Goal: Task Accomplishment & Management: Use online tool/utility

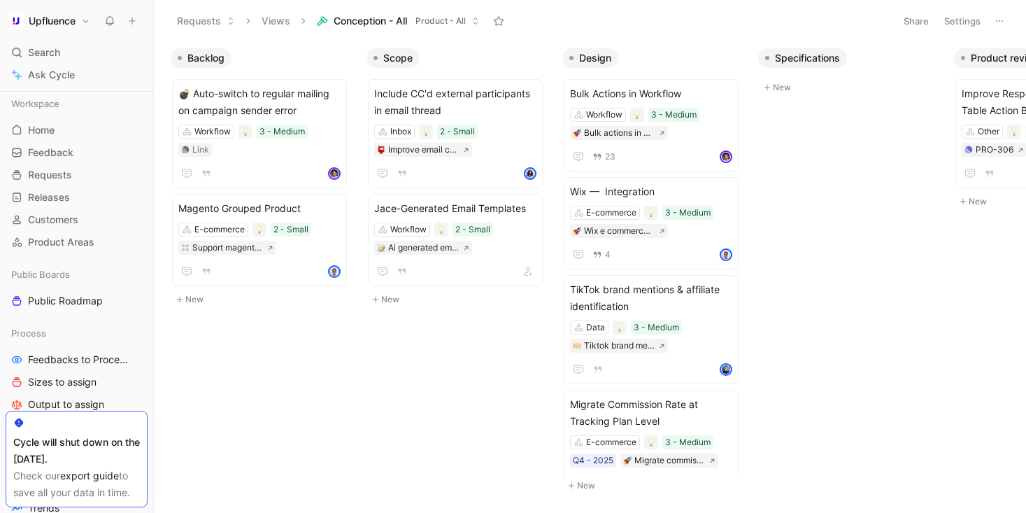
scroll to position [0, 325]
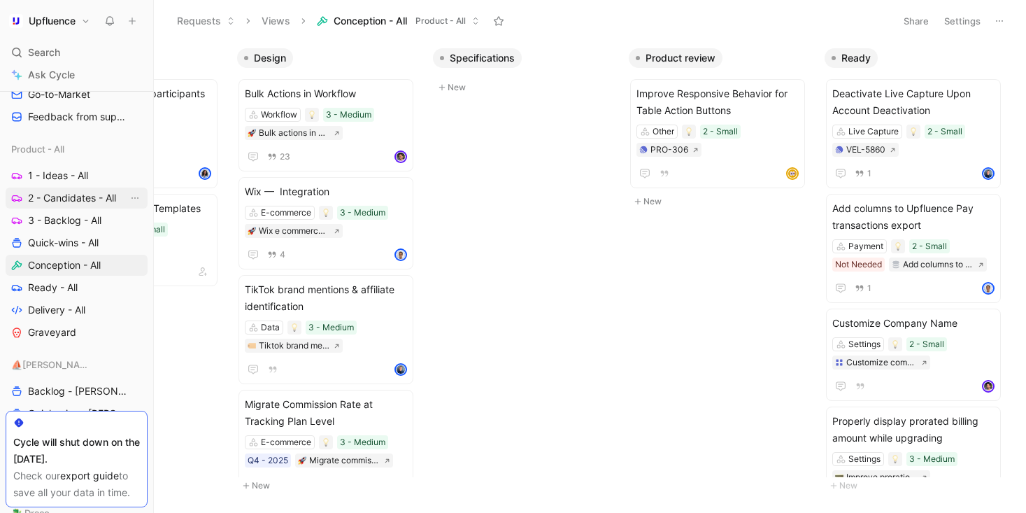
click at [81, 197] on span "2 - Candidates - All" at bounding box center [72, 198] width 88 height 14
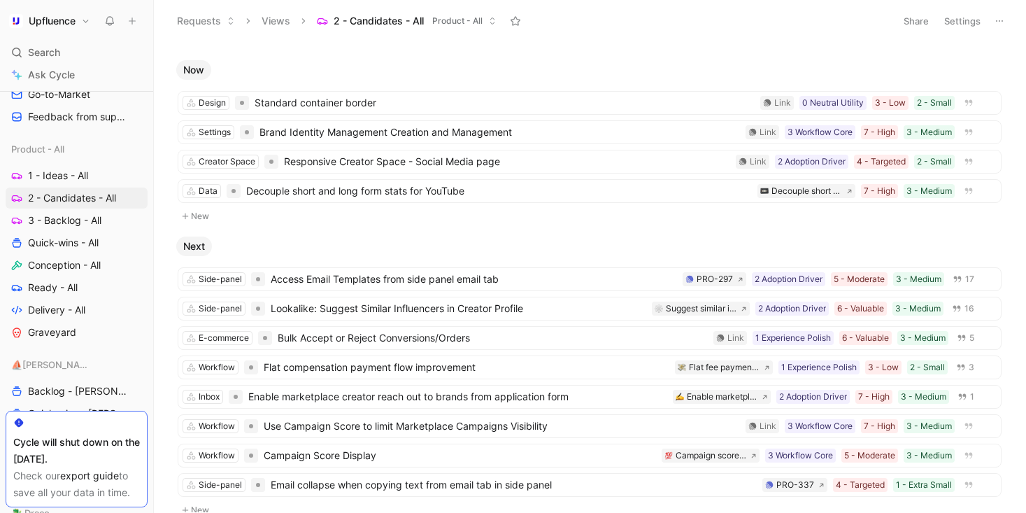
scroll to position [48, 0]
click at [506, 192] on span "Decouple short and long form stats for YouTube" at bounding box center [499, 189] width 506 height 17
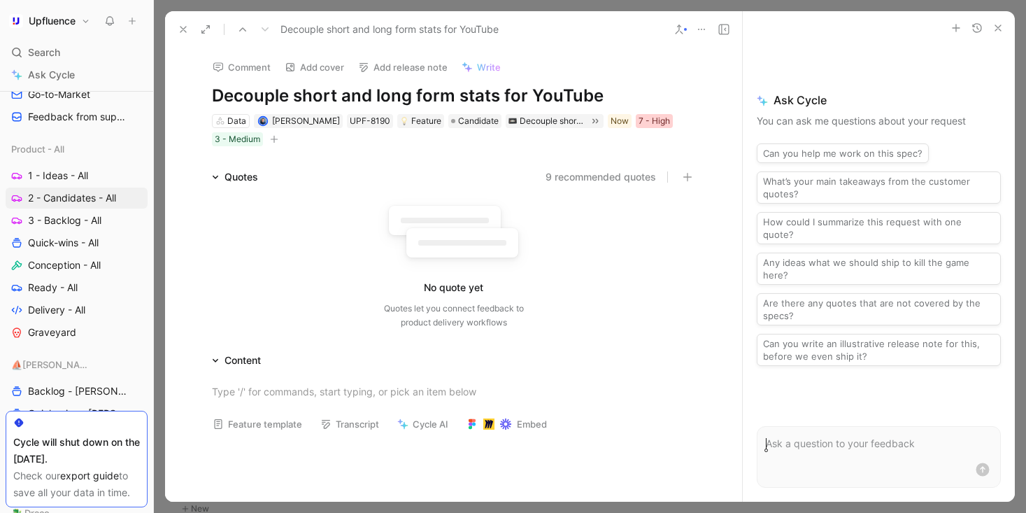
click at [662, 125] on div "7 - High" at bounding box center [654, 121] width 31 height 14
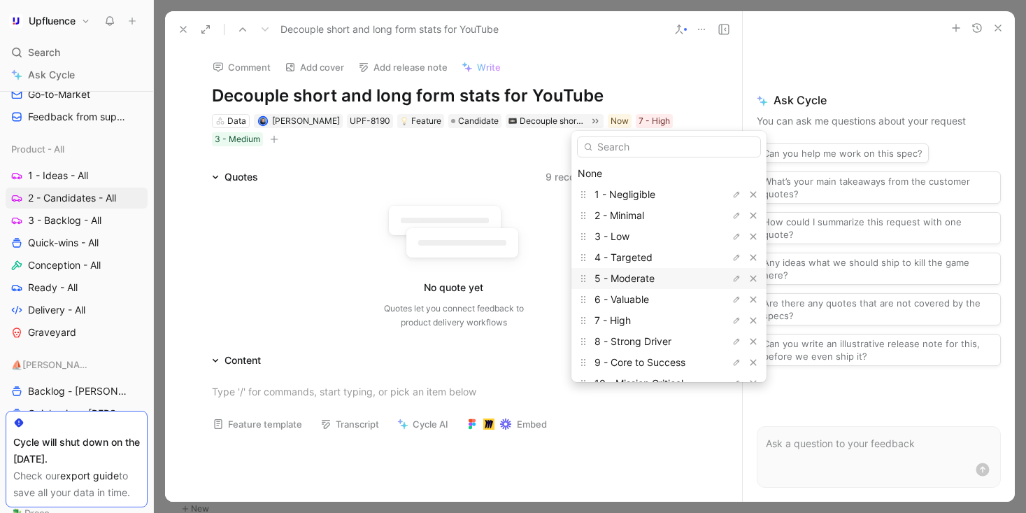
scroll to position [38, 0]
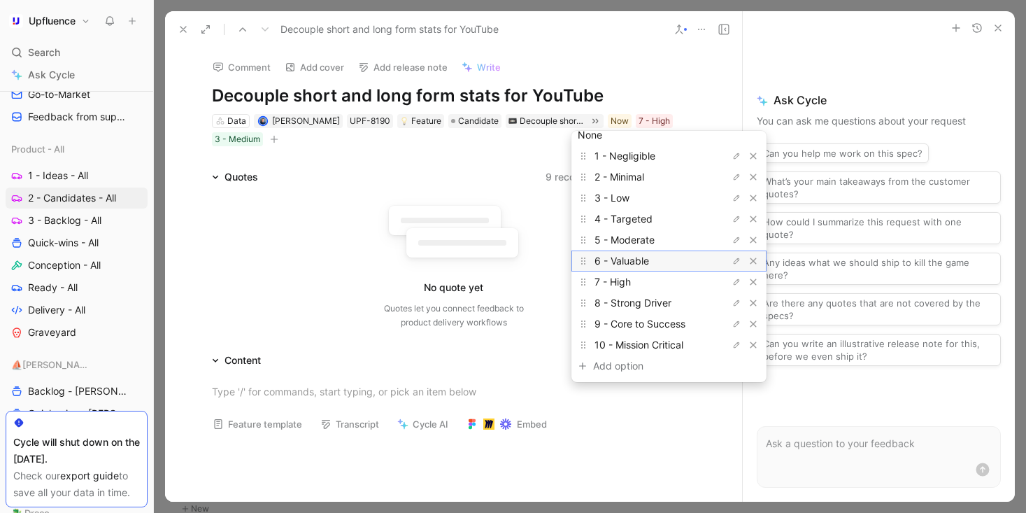
click at [660, 259] on div "6 - Valuable" at bounding box center [646, 260] width 105 height 17
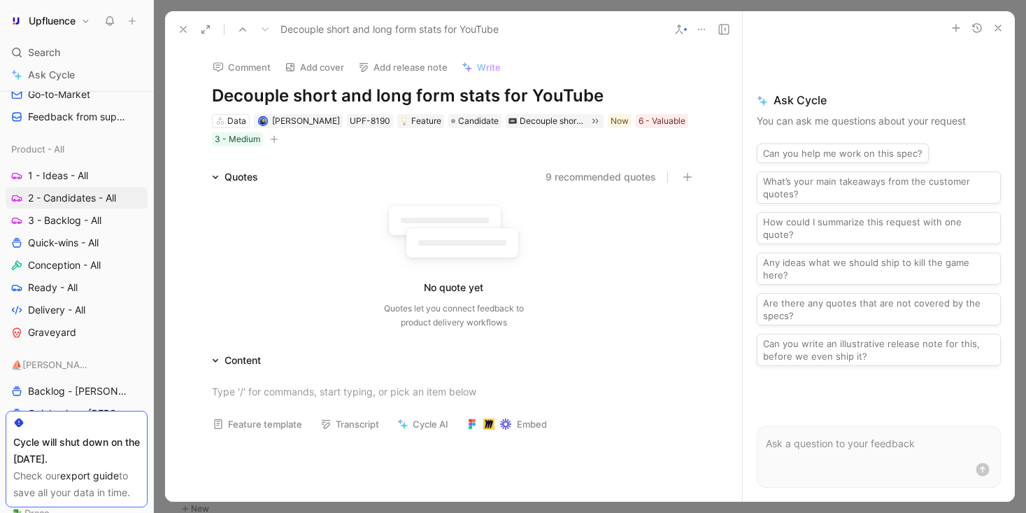
click at [271, 144] on button "button" at bounding box center [274, 139] width 14 height 14
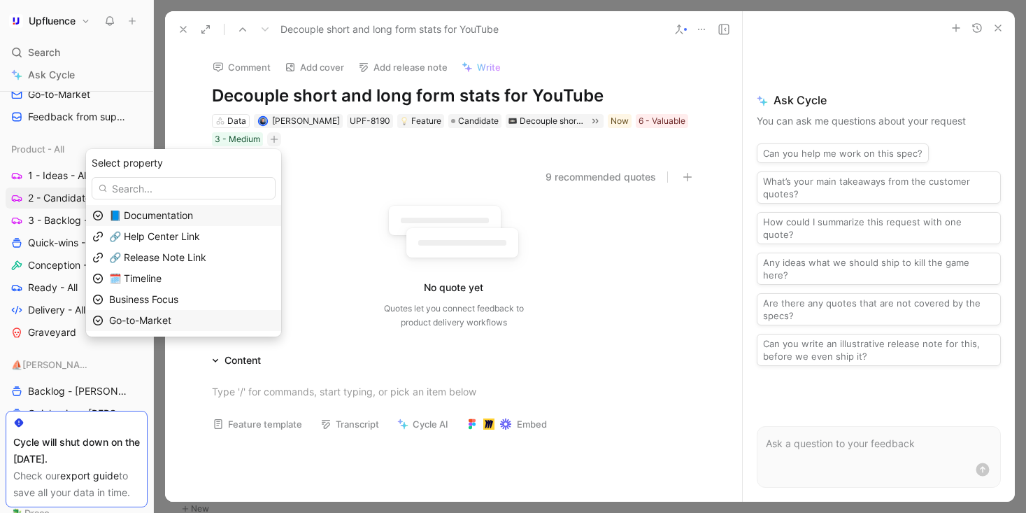
click at [217, 316] on div "Go-to-Market" at bounding box center [192, 320] width 166 height 17
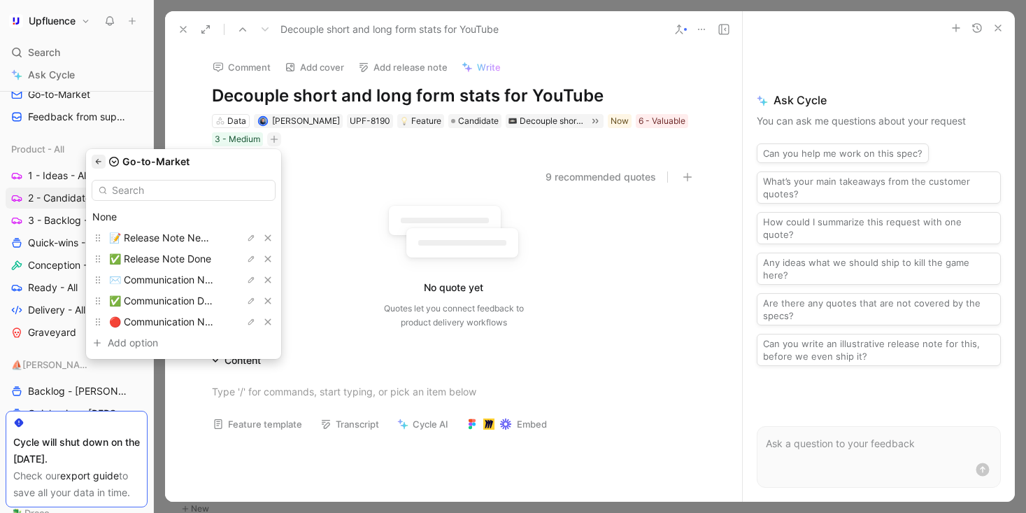
click at [103, 165] on icon "button" at bounding box center [98, 161] width 8 height 8
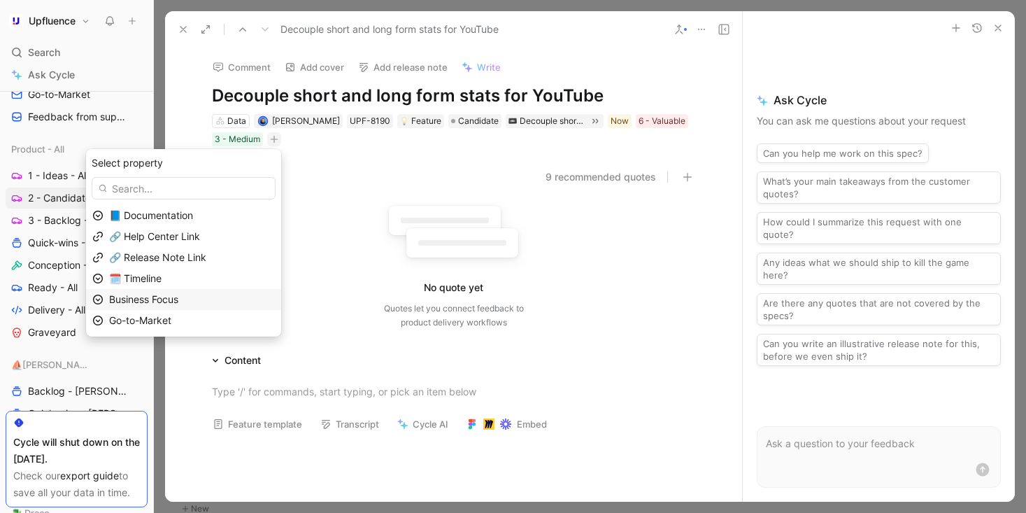
click at [178, 293] on span "Business Focus" at bounding box center [143, 299] width 69 height 12
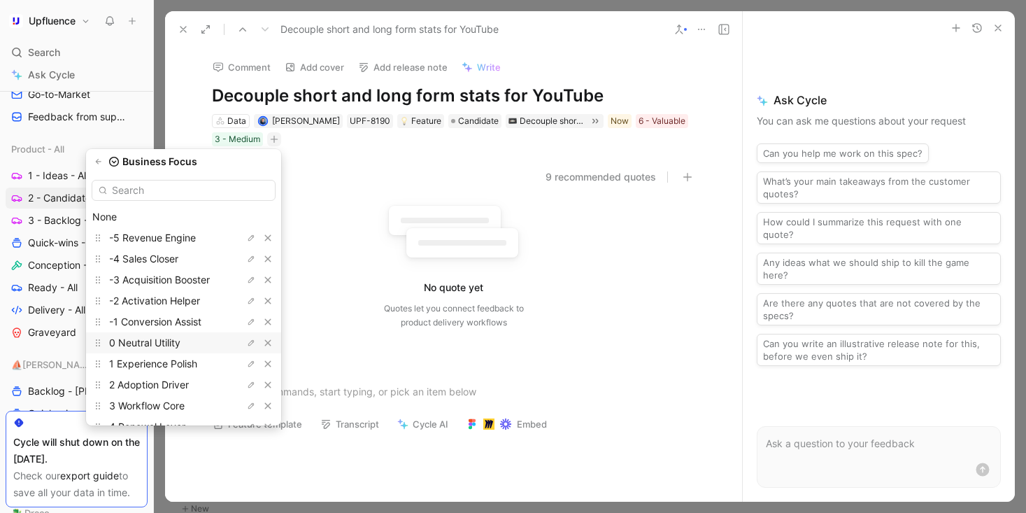
scroll to position [45, 0]
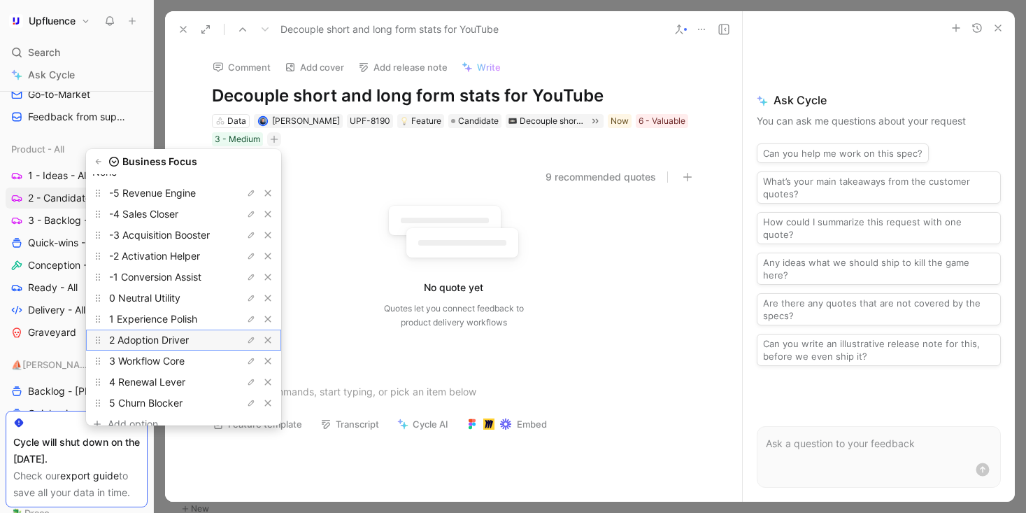
click at [189, 341] on span "2 Adoption Driver" at bounding box center [149, 340] width 80 height 12
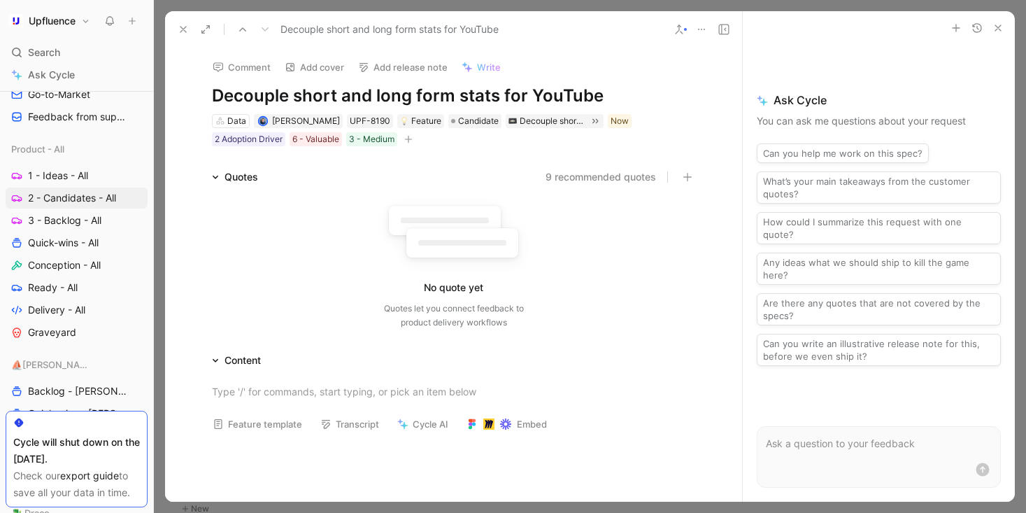
click at [182, 28] on use at bounding box center [183, 30] width 6 height 6
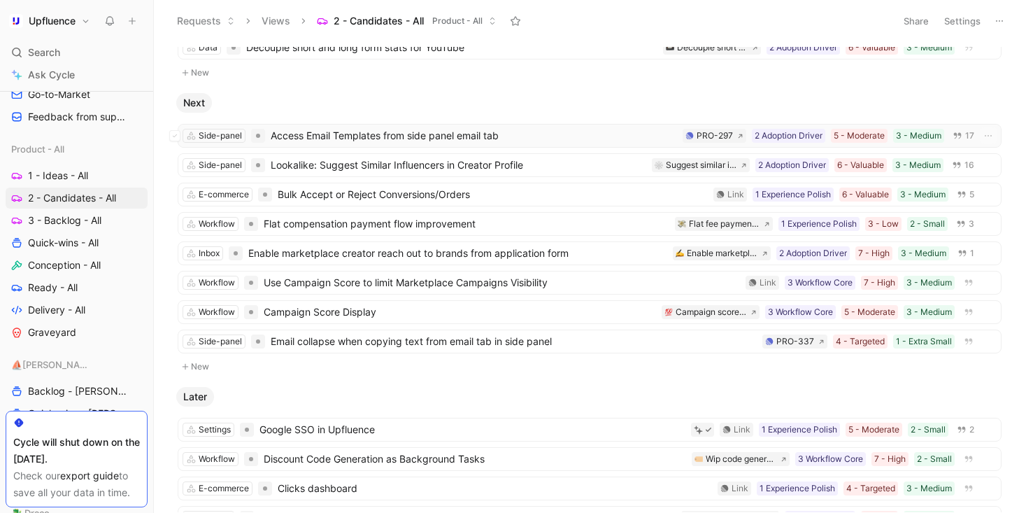
scroll to position [193, 0]
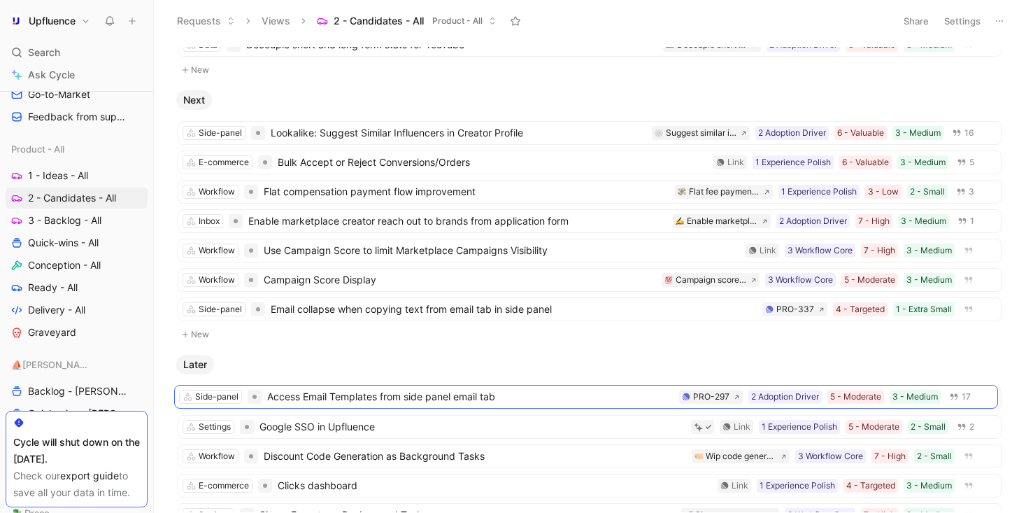
drag, startPoint x: 485, startPoint y: 134, endPoint x: 482, endPoint y: 397, distance: 263.7
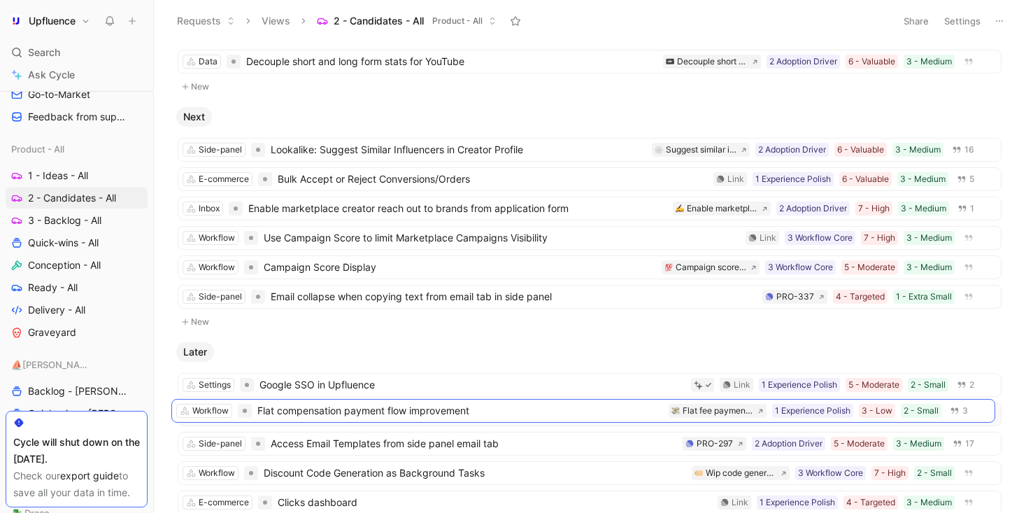
scroll to position [181, 0]
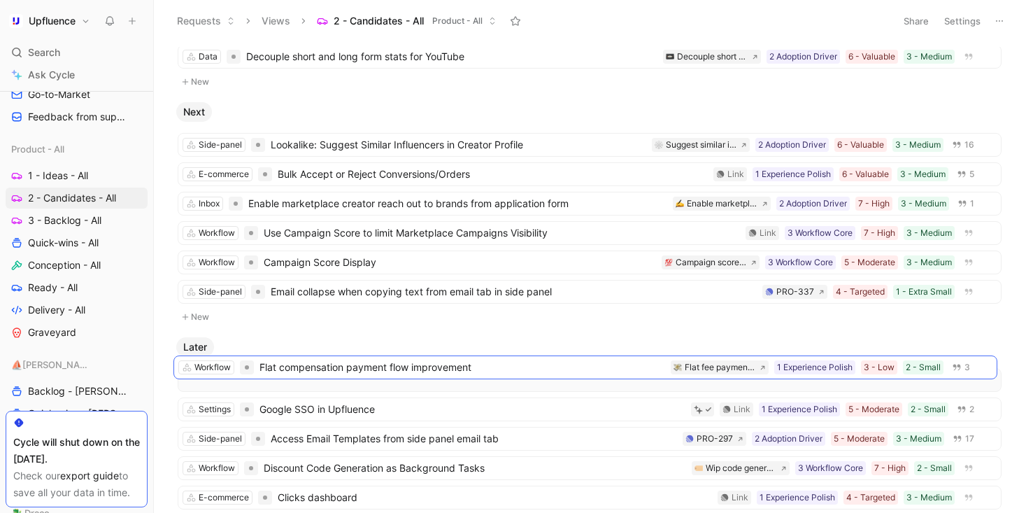
drag, startPoint x: 485, startPoint y: 248, endPoint x: 481, endPoint y: 371, distance: 123.2
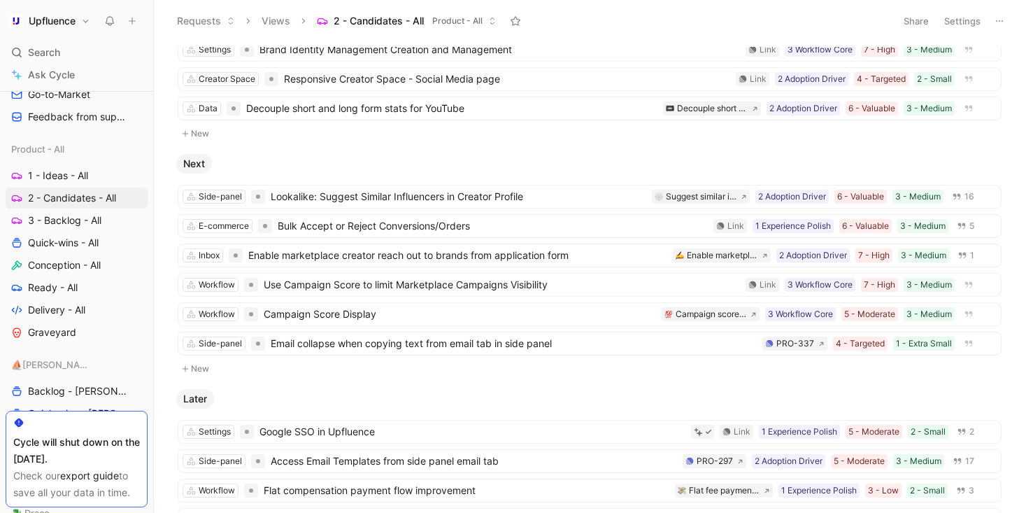
scroll to position [110, 0]
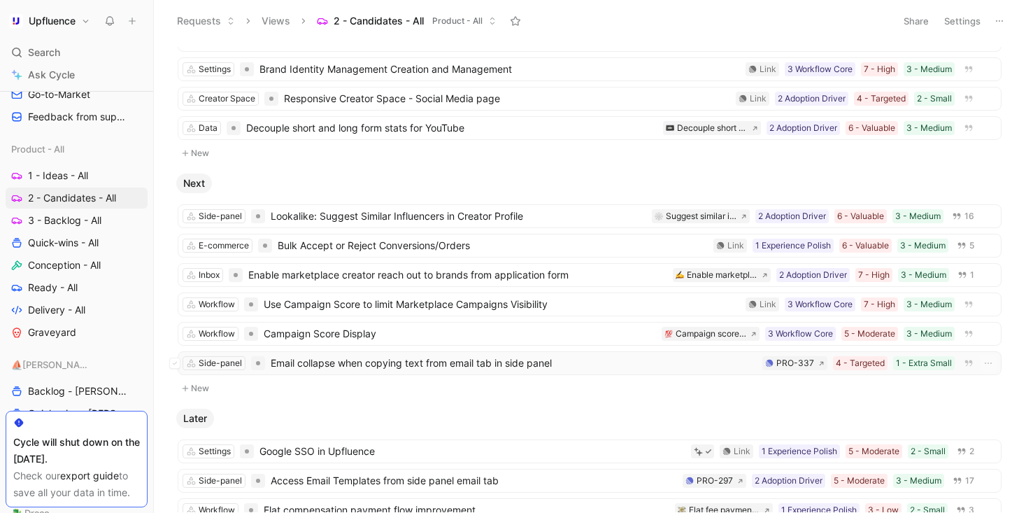
click at [588, 362] on span "Email collapse when copying text from email tab in side panel" at bounding box center [514, 363] width 486 height 17
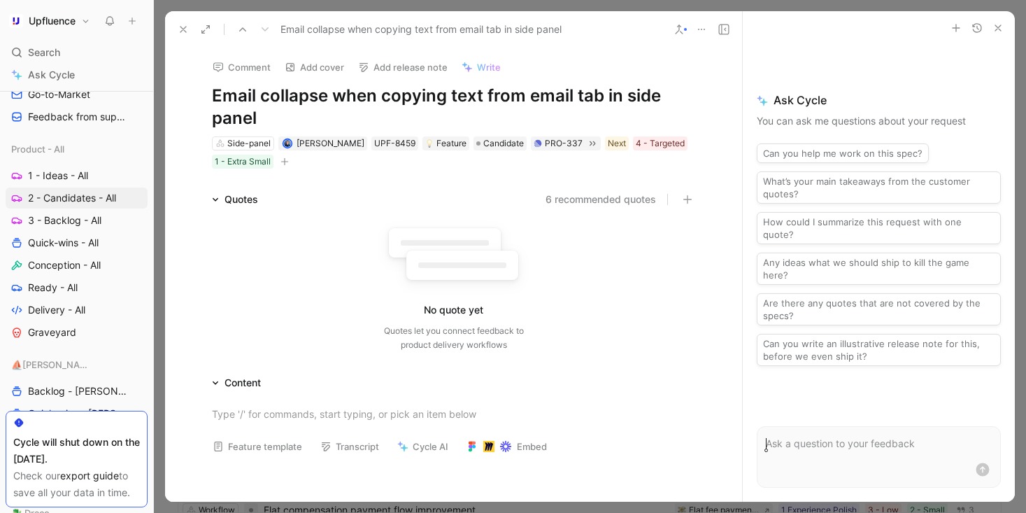
click at [285, 158] on icon "button" at bounding box center [284, 162] width 1 height 8
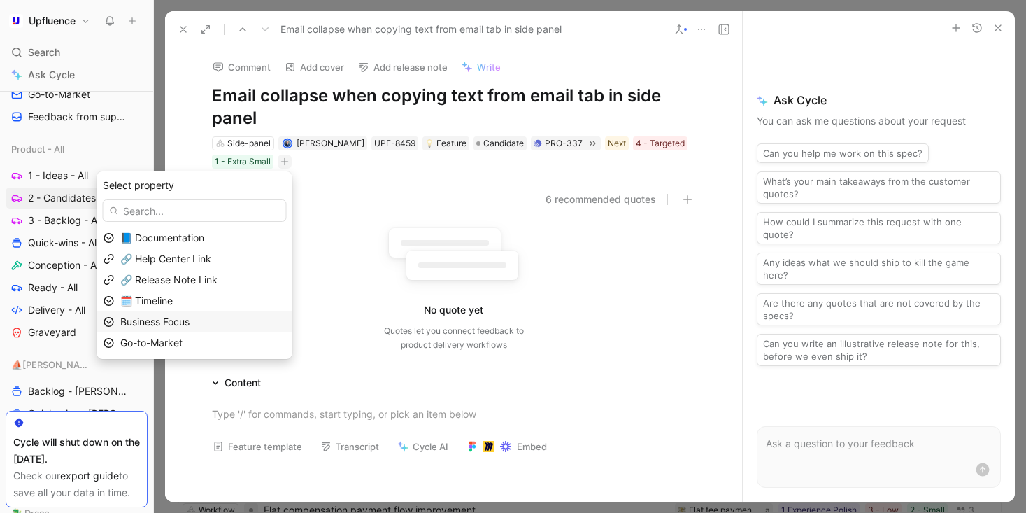
click at [243, 320] on div "Business Focus" at bounding box center [203, 321] width 166 height 17
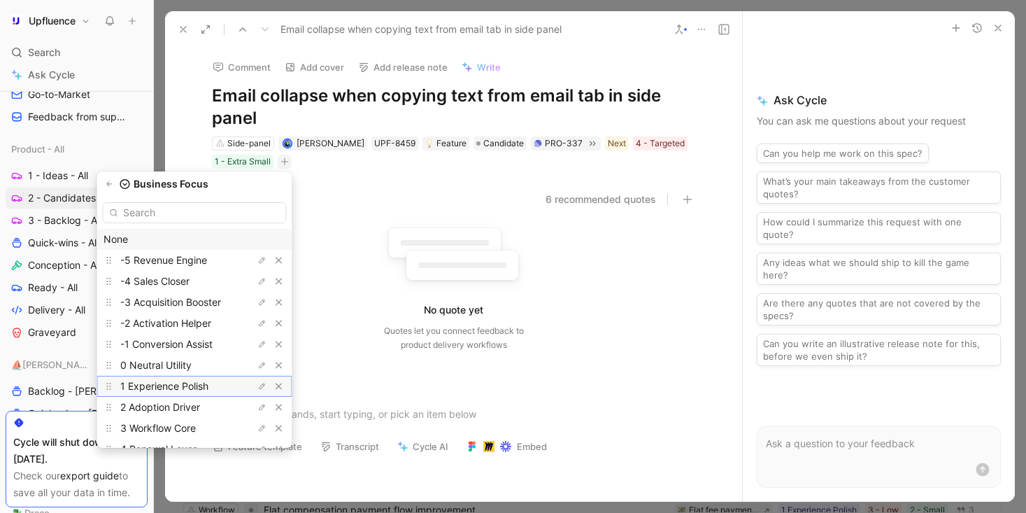
click at [208, 380] on span "1 Experience Polish" at bounding box center [164, 386] width 88 height 12
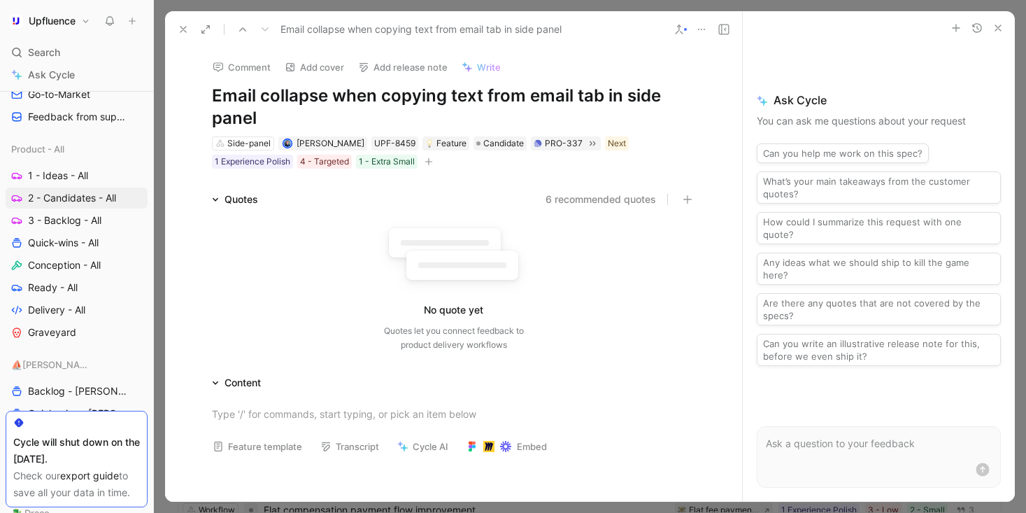
click at [175, 26] on button at bounding box center [183, 30] width 20 height 20
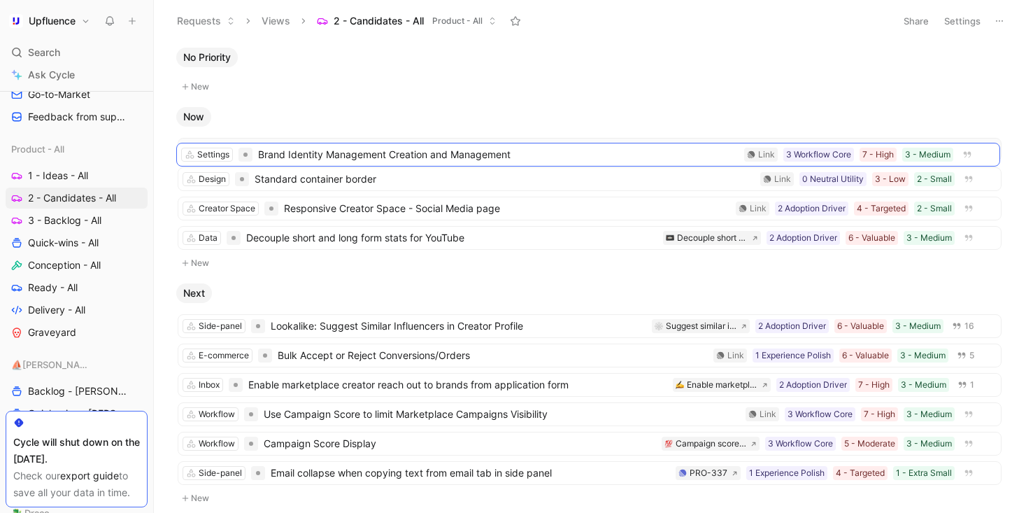
drag, startPoint x: 445, startPoint y: 174, endPoint x: 443, endPoint y: 149, distance: 25.2
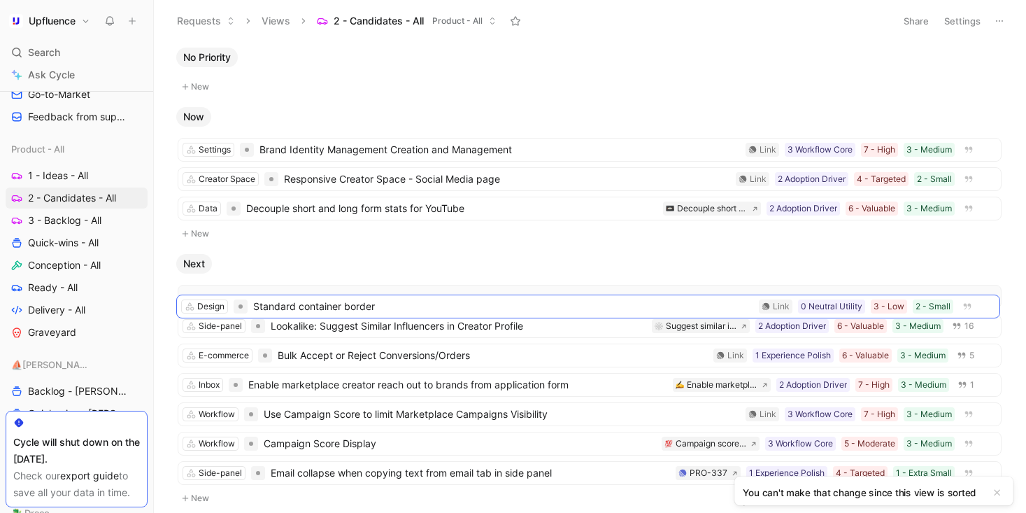
drag, startPoint x: 443, startPoint y: 154, endPoint x: 441, endPoint y: 309, distance: 155.3
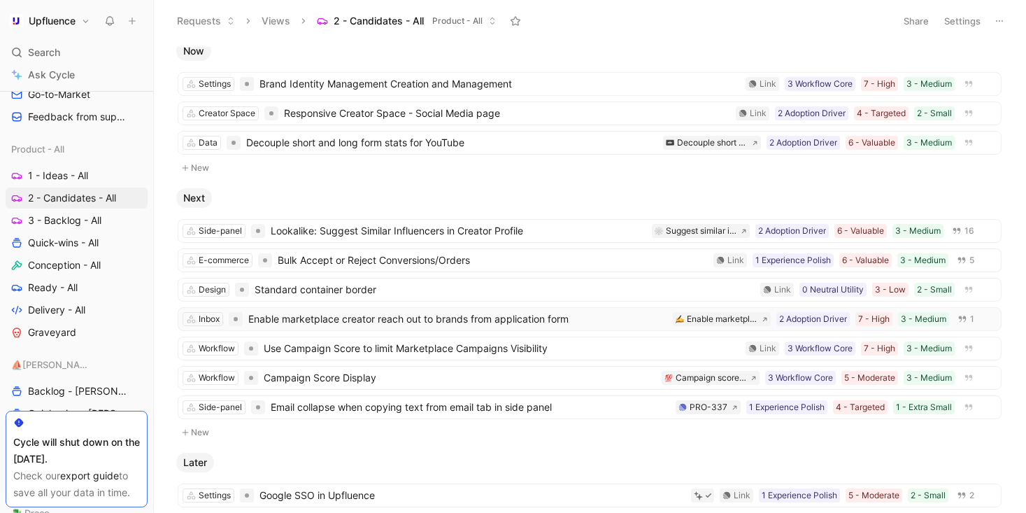
scroll to position [85, 0]
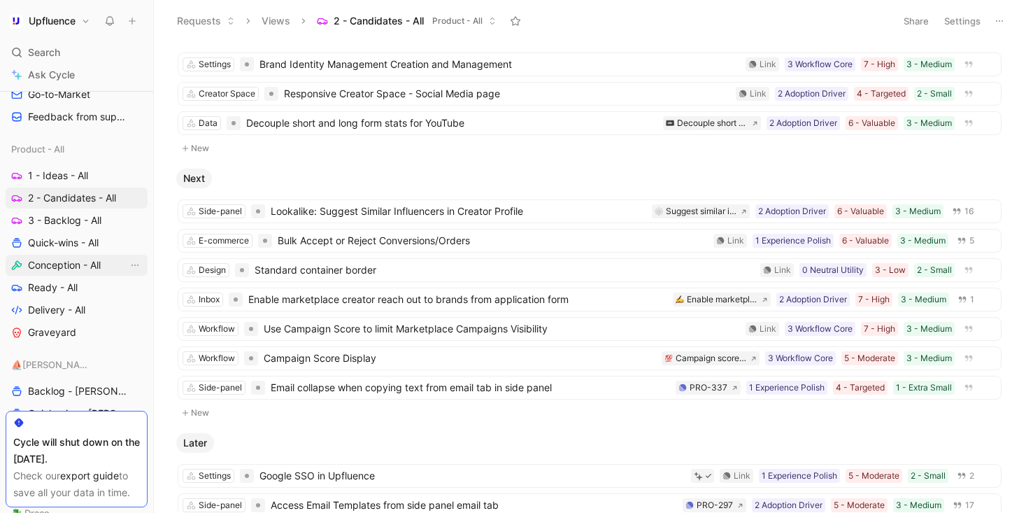
click at [95, 262] on span "Conception - All" at bounding box center [64, 265] width 73 height 14
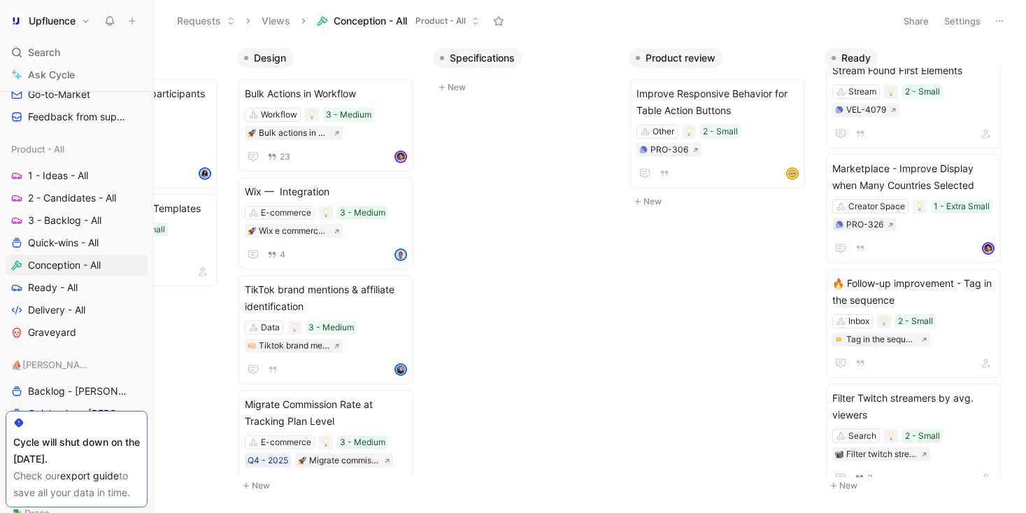
scroll to position [1255, 0]
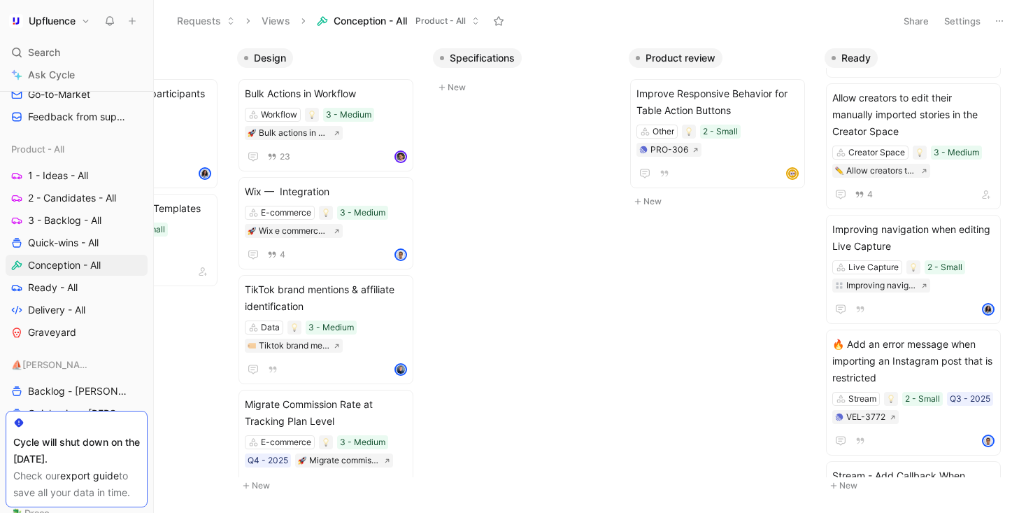
click at [857, 56] on span "Ready" at bounding box center [855, 58] width 29 height 14
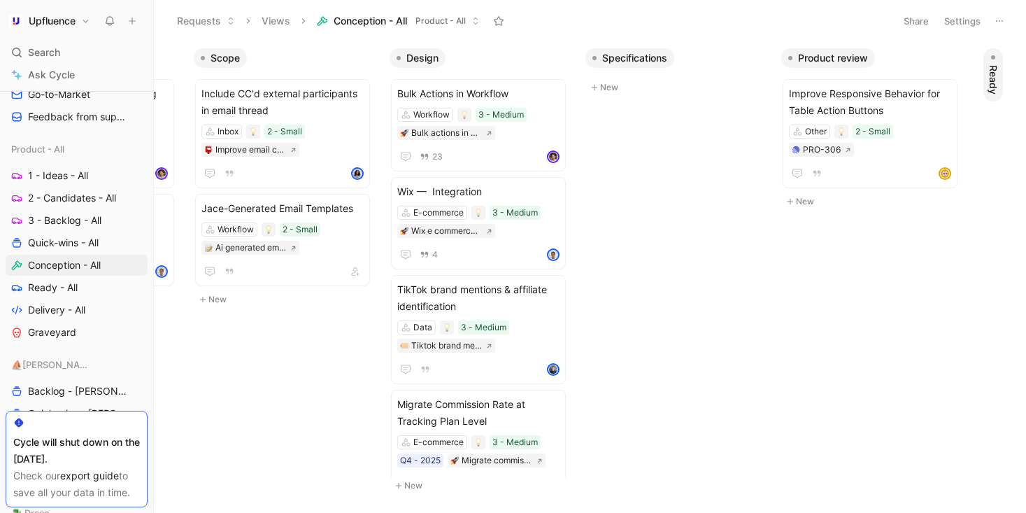
click at [997, 71] on span "Ready" at bounding box center [993, 79] width 14 height 29
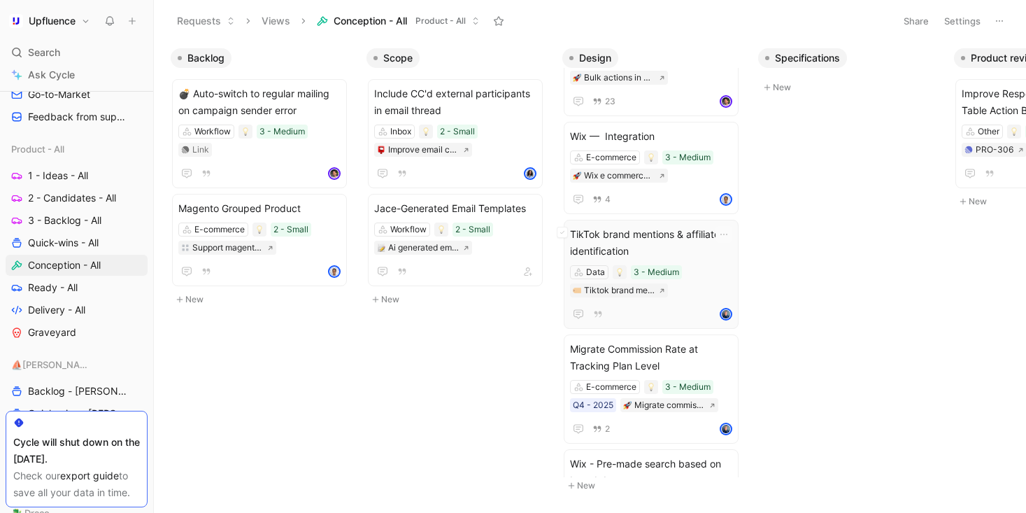
scroll to position [92, 0]
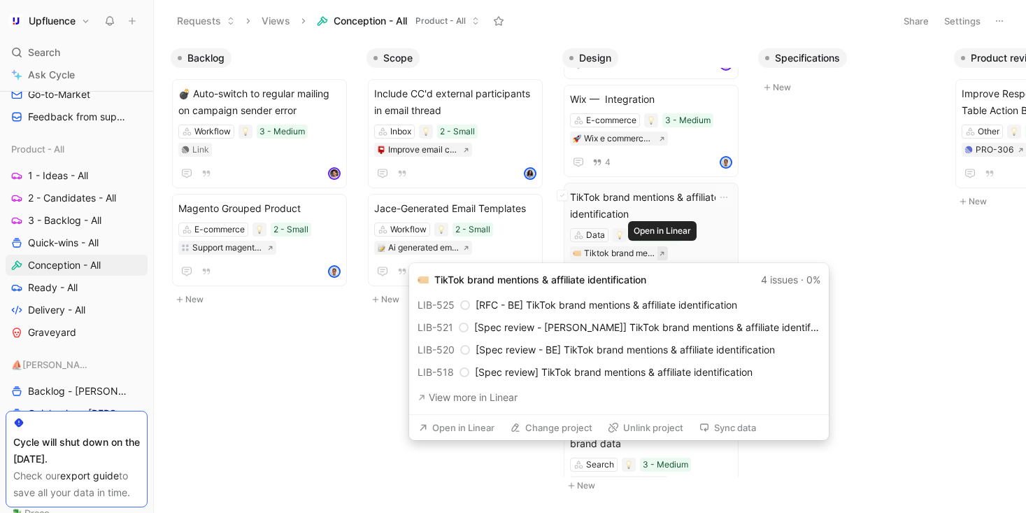
click at [662, 253] on icon at bounding box center [662, 253] width 6 height 6
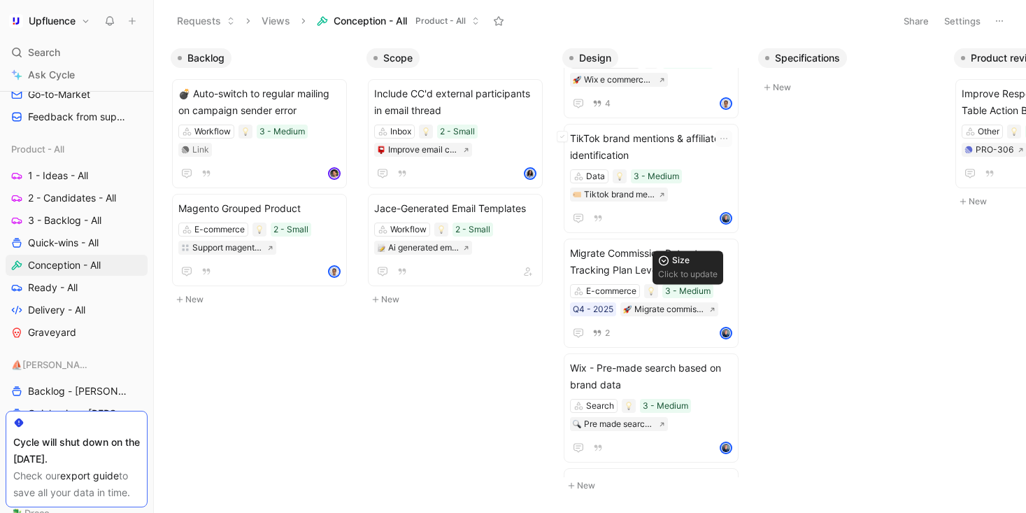
scroll to position [337, 0]
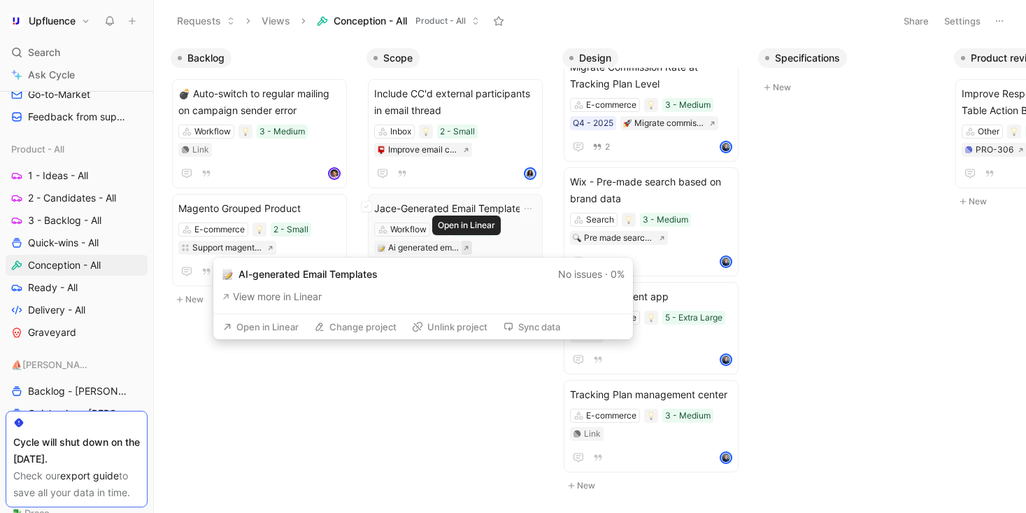
click at [467, 248] on icon at bounding box center [466, 247] width 4 height 4
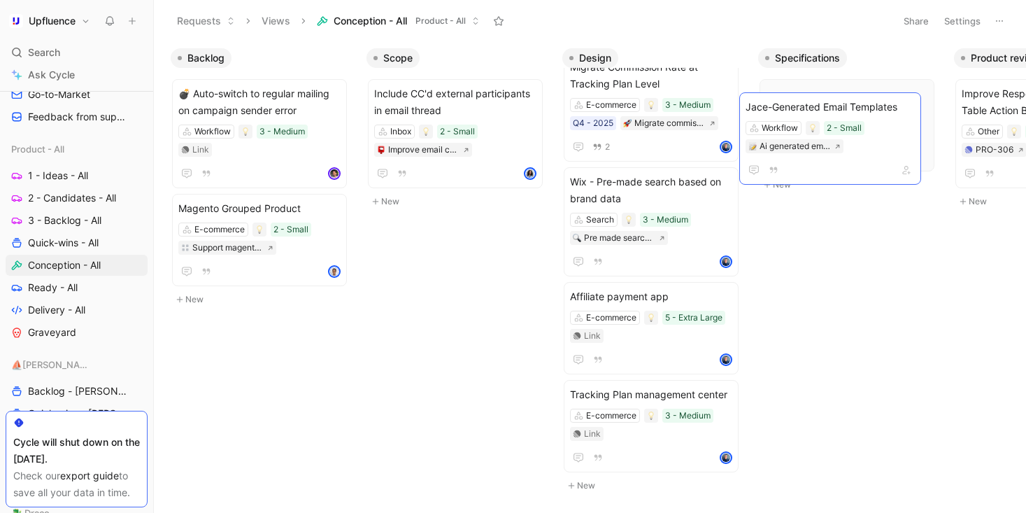
scroll to position [0, 18]
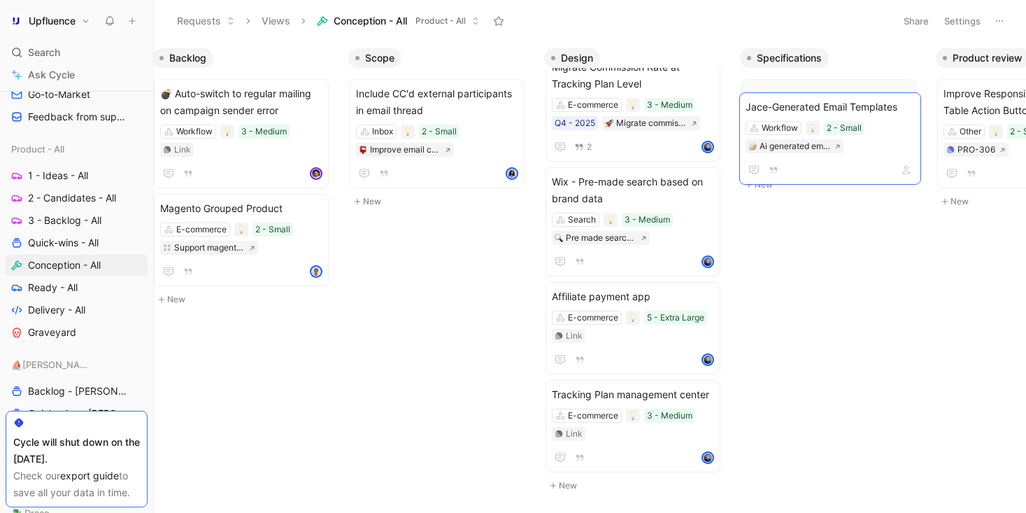
drag, startPoint x: 450, startPoint y: 204, endPoint x: 821, endPoint y: 101, distance: 385.1
click at [901, 158] on button "button" at bounding box center [901, 156] width 17 height 17
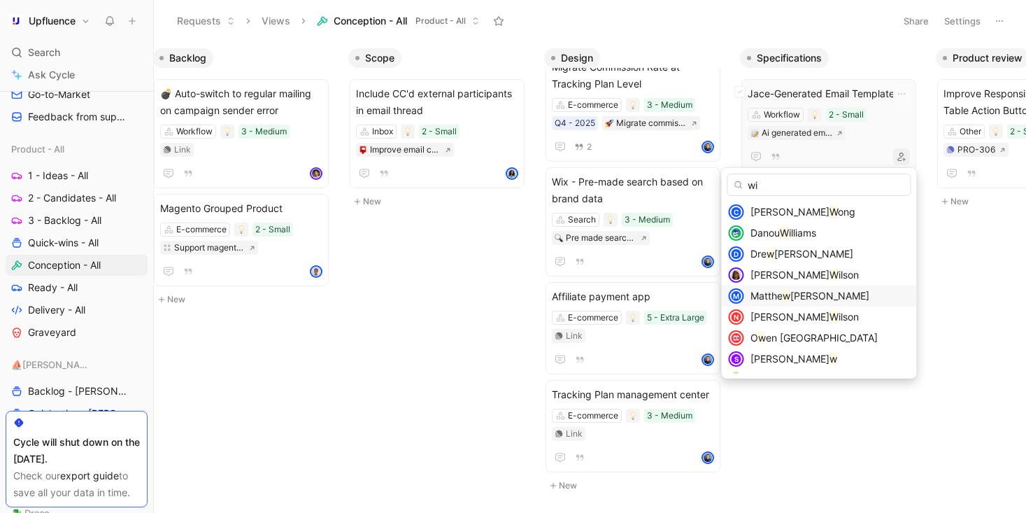
type input "wil"
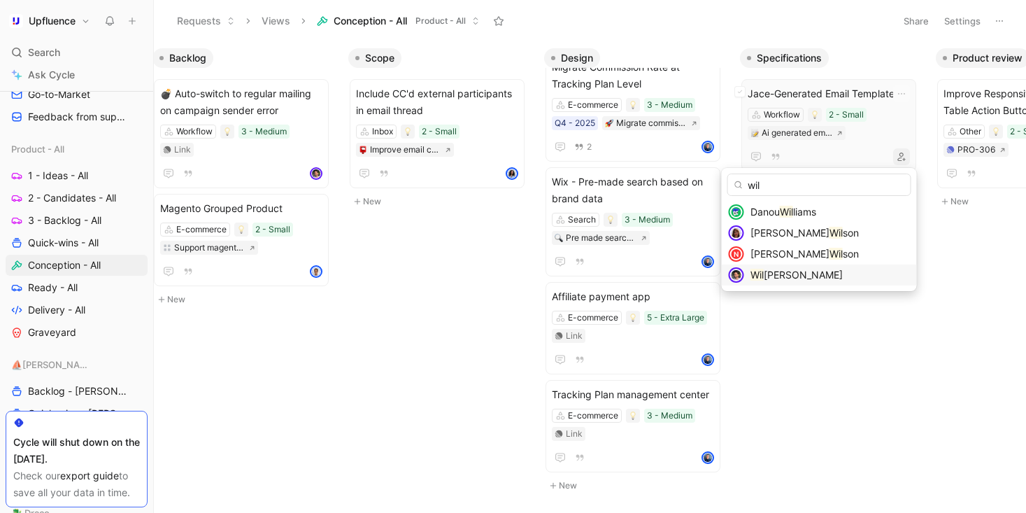
click at [831, 276] on span "[PERSON_NAME]" at bounding box center [803, 275] width 79 height 12
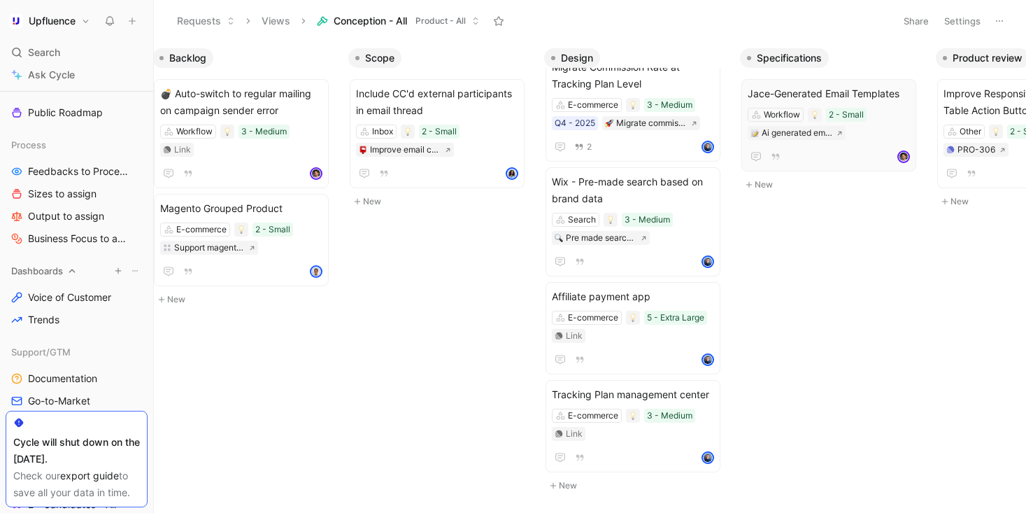
scroll to position [245, 0]
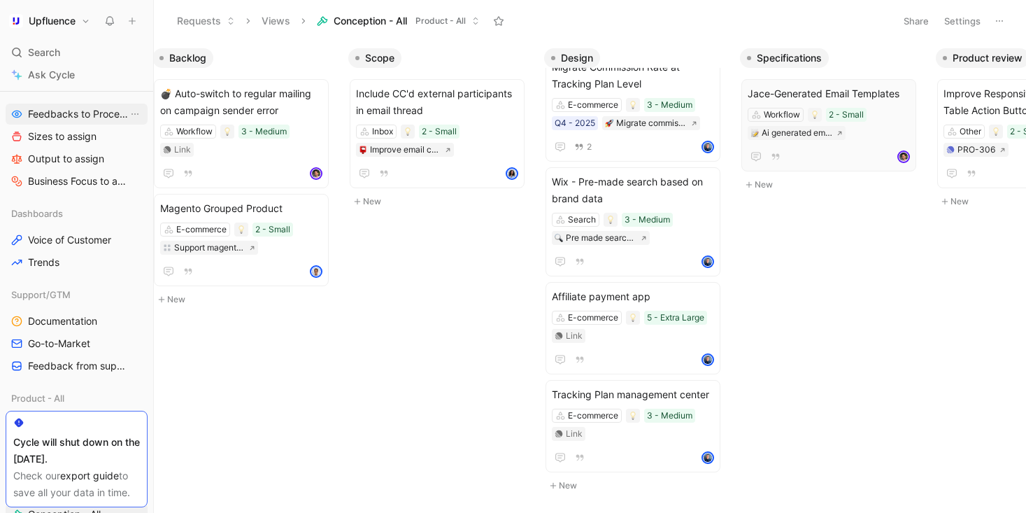
click at [81, 118] on span "Feedbacks to Process" at bounding box center [78, 114] width 100 height 14
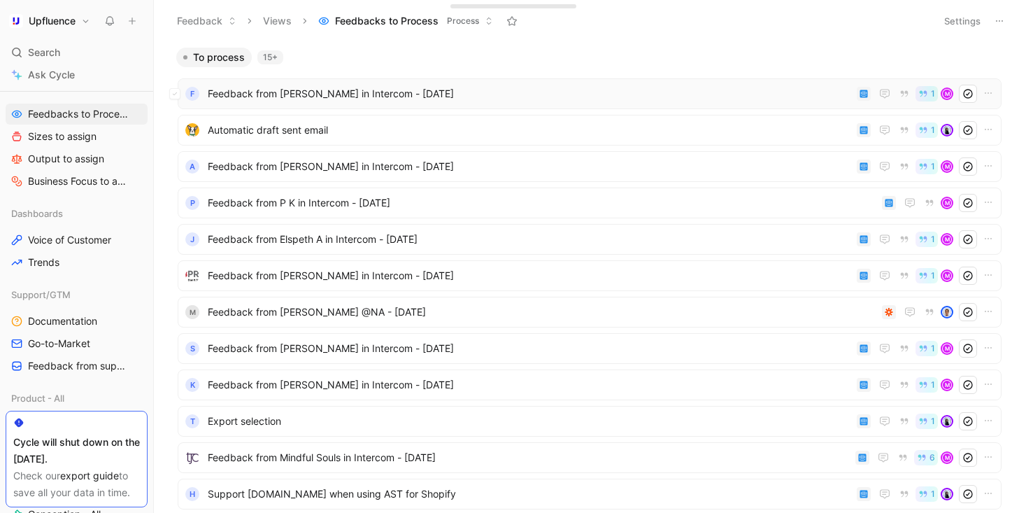
click at [462, 97] on span "Feedback from [PERSON_NAME] in Intercom - [DATE]" at bounding box center [529, 93] width 643 height 17
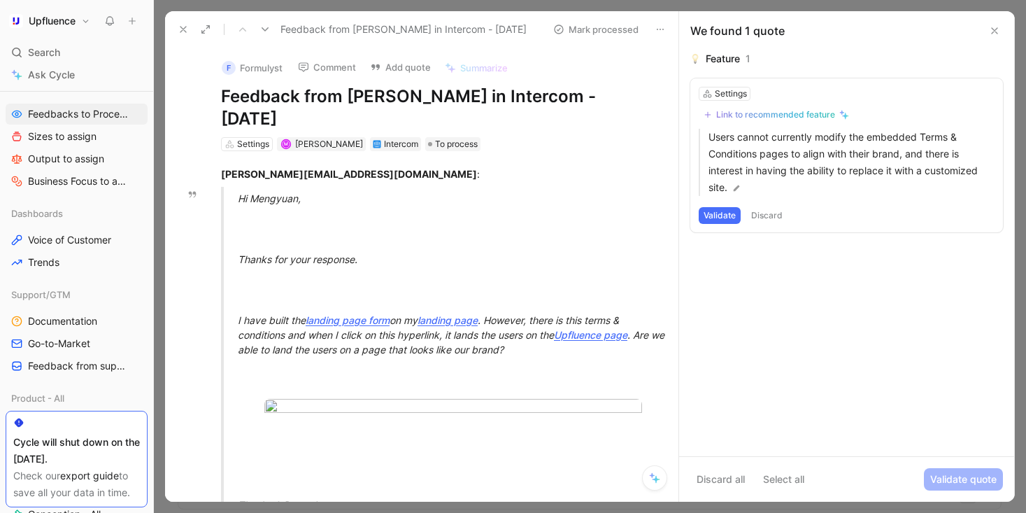
click at [773, 107] on button "Link to recommended feature" at bounding box center [776, 114] width 155 height 17
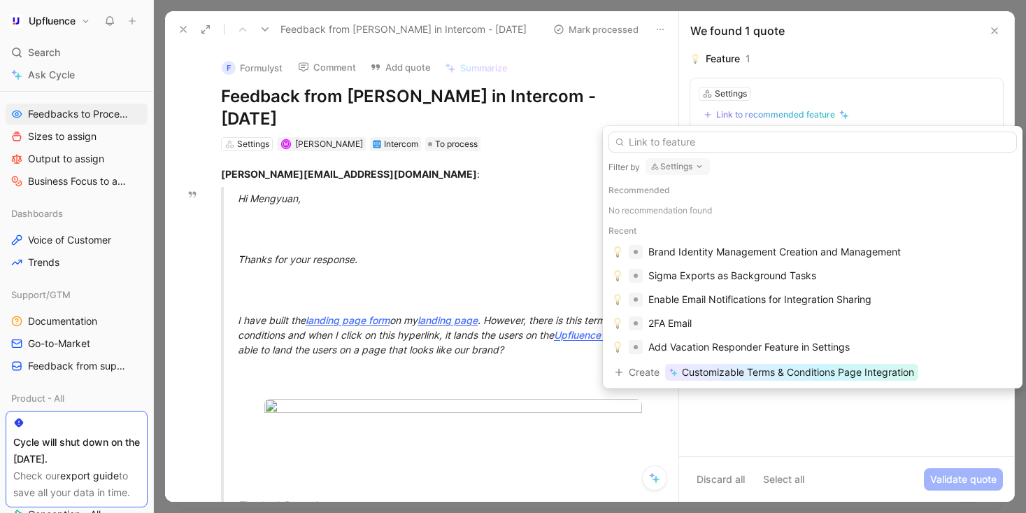
click at [687, 159] on button "Settings" at bounding box center [678, 166] width 64 height 17
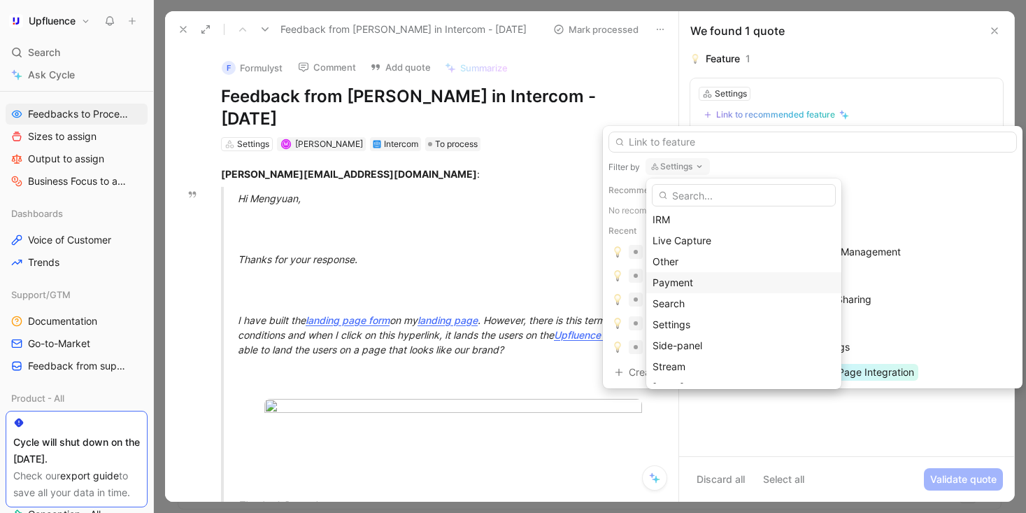
scroll to position [227, 0]
click at [708, 352] on div "Workflow" at bounding box center [744, 351] width 183 height 17
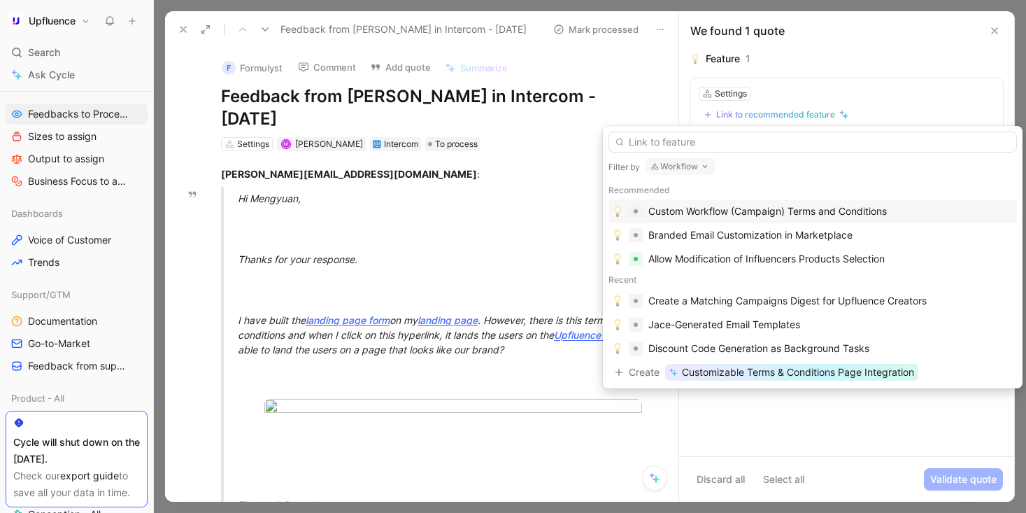
click at [820, 214] on div "Custom Workflow (Campaign) Terms and Conditions" at bounding box center [767, 211] width 238 height 17
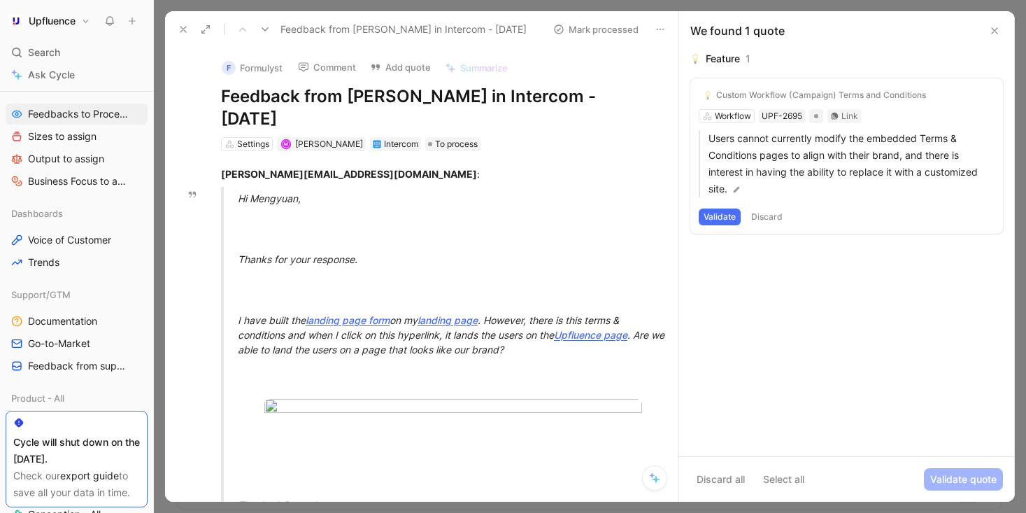
click at [727, 220] on button "Validate" at bounding box center [720, 216] width 42 height 17
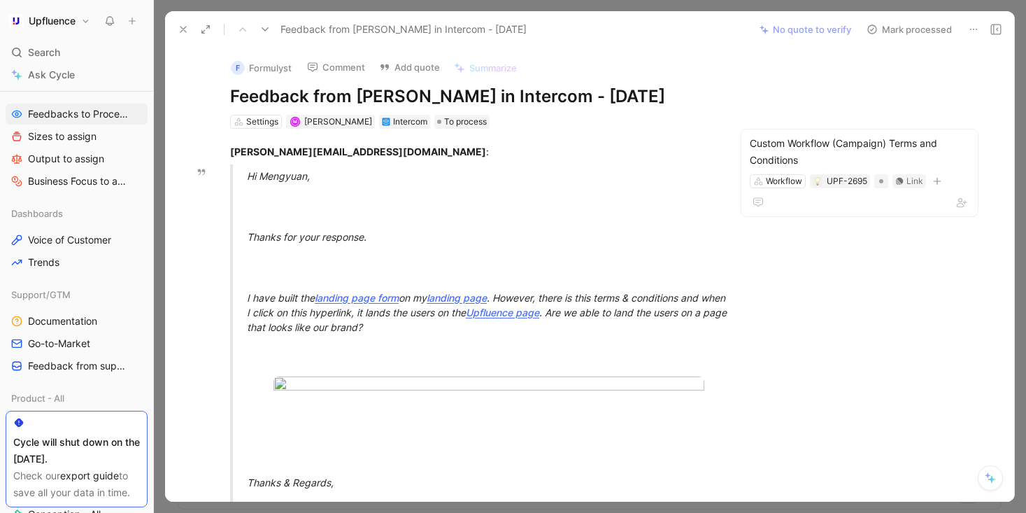
click at [918, 27] on button "Mark processed" at bounding box center [909, 30] width 98 height 20
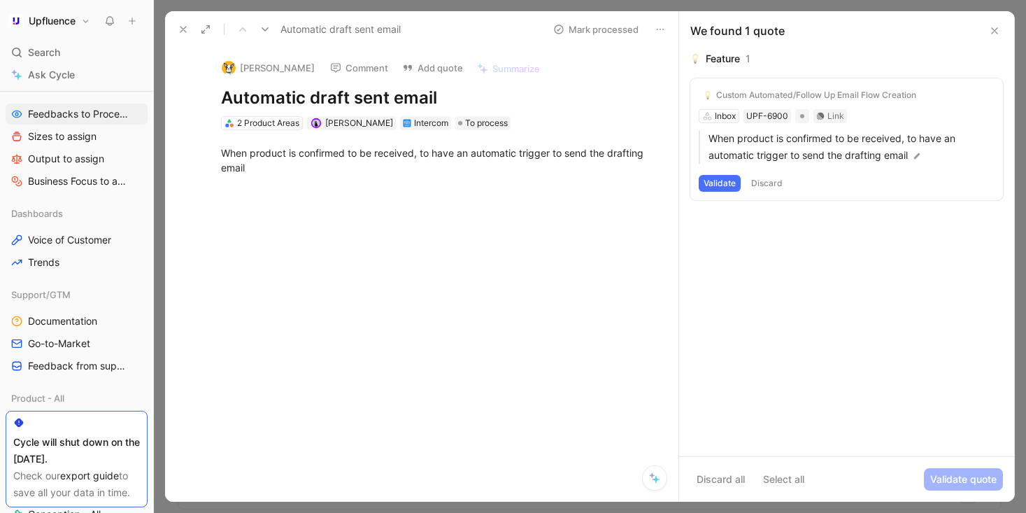
click at [187, 30] on icon at bounding box center [183, 29] width 11 height 11
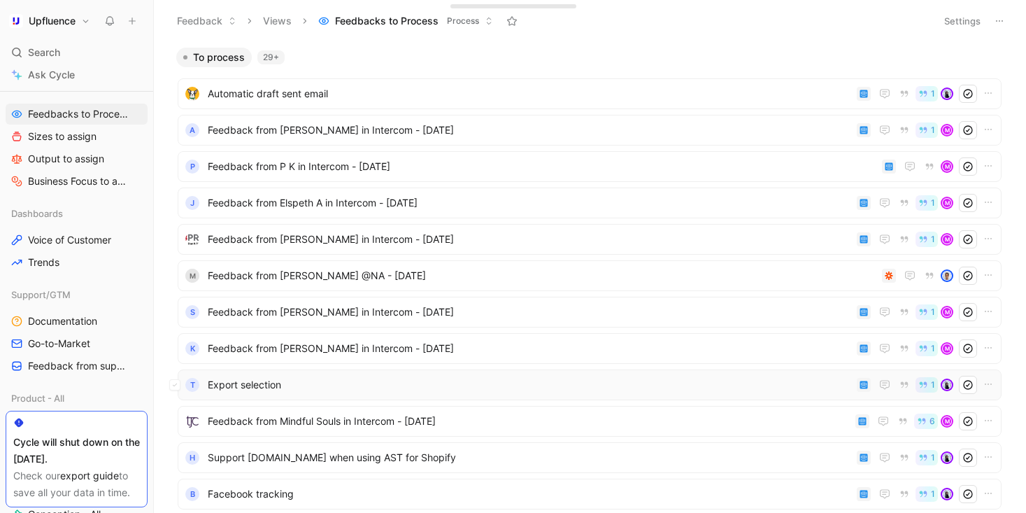
click at [437, 383] on span "Export selection" at bounding box center [529, 384] width 643 height 17
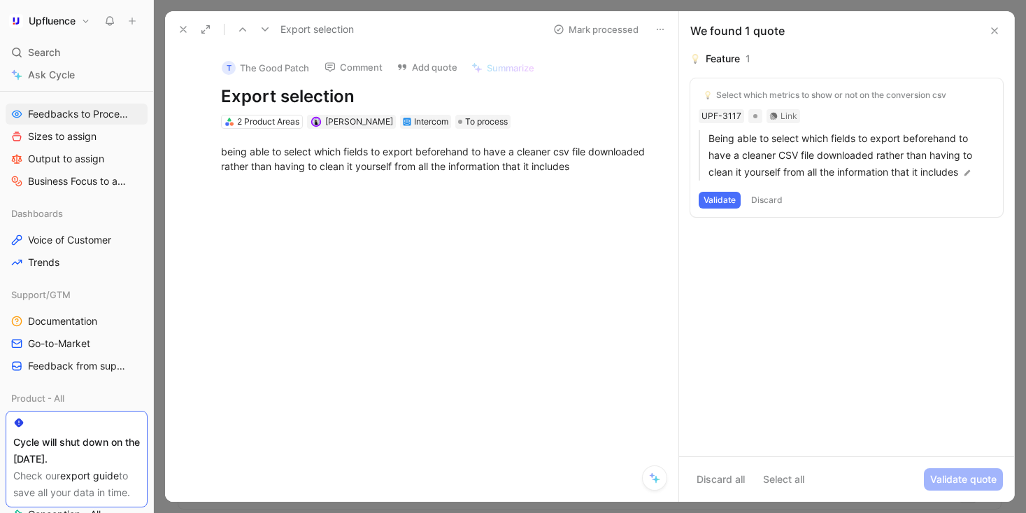
click at [185, 35] on button at bounding box center [183, 30] width 20 height 20
